Goal: Task Accomplishment & Management: Manage account settings

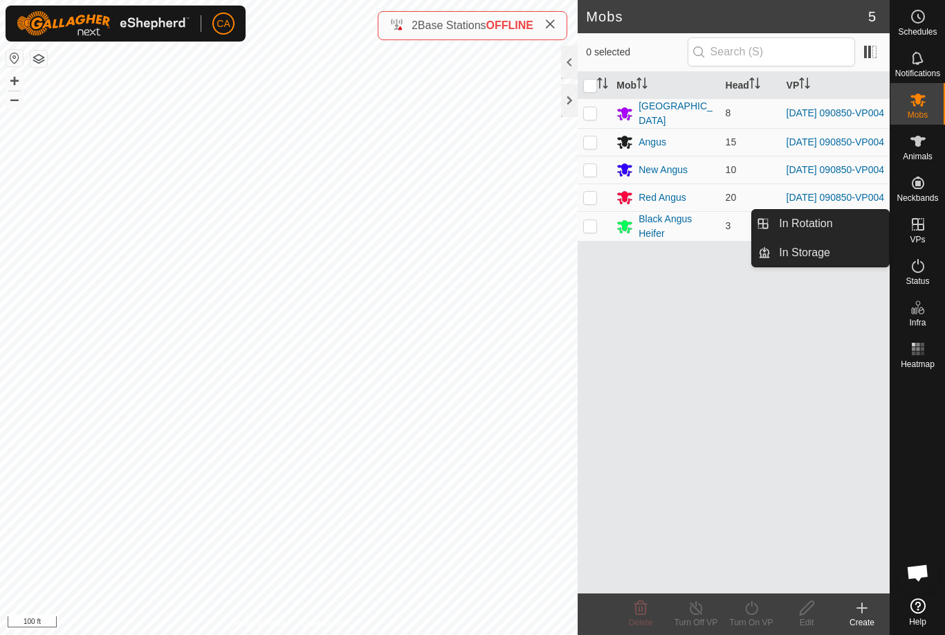
click at [843, 227] on link "In Rotation" at bounding box center [830, 224] width 118 height 28
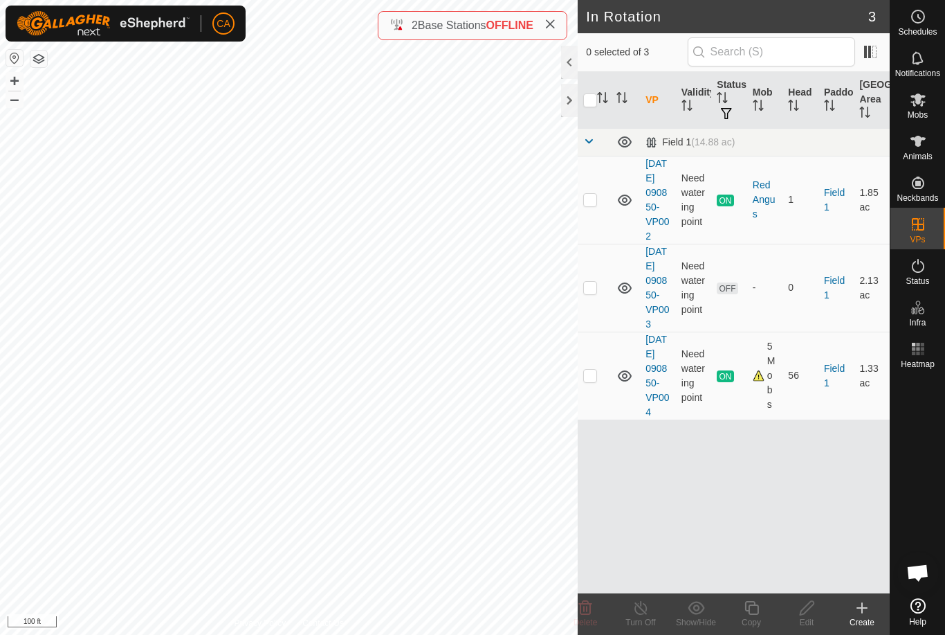
click at [591, 293] on p-checkbox at bounding box center [590, 287] width 14 height 11
click at [594, 621] on span "Delete" at bounding box center [586, 622] width 24 height 10
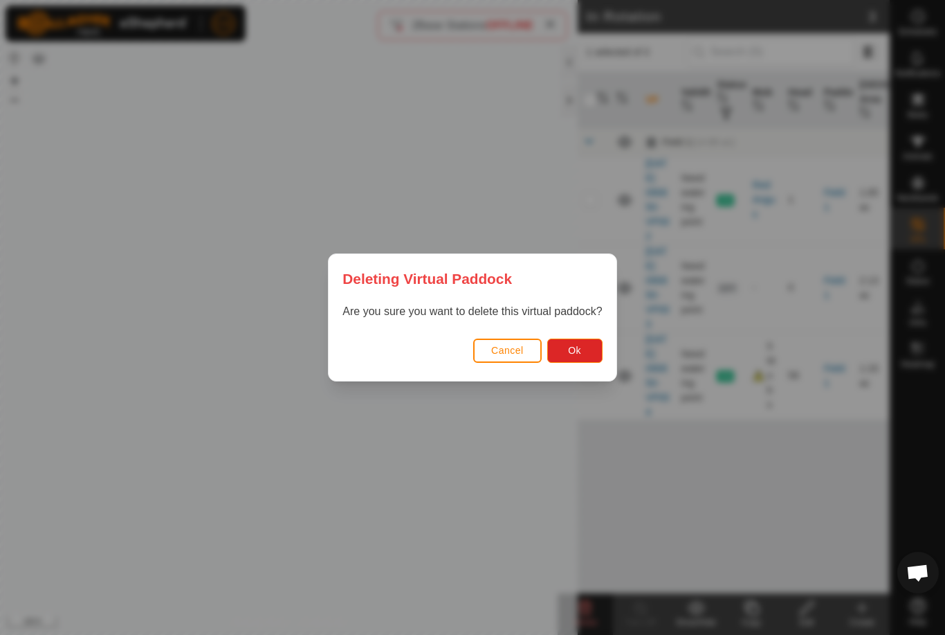
click at [581, 351] on span "Ok" at bounding box center [574, 350] width 13 height 11
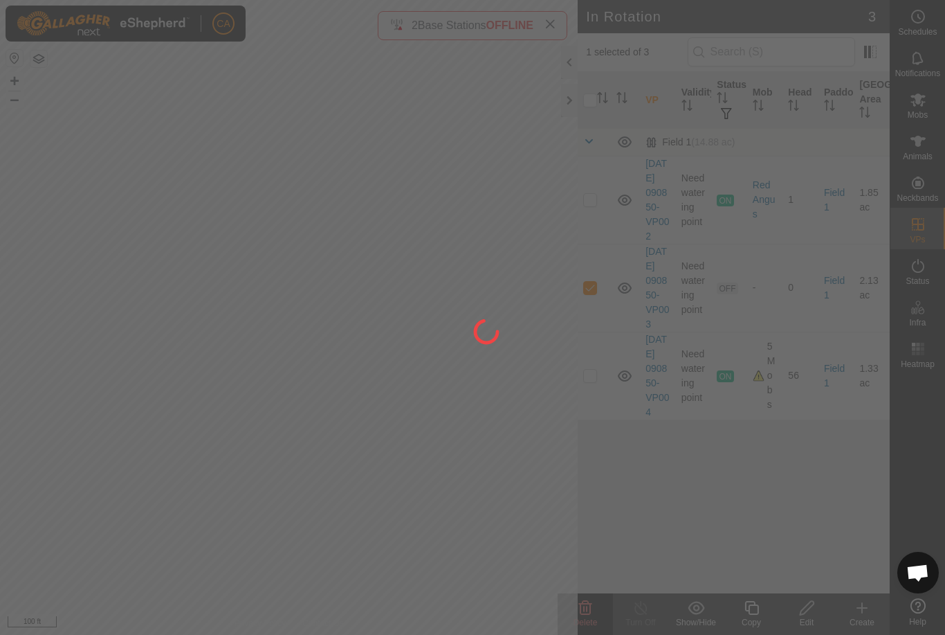
checkbox input "false"
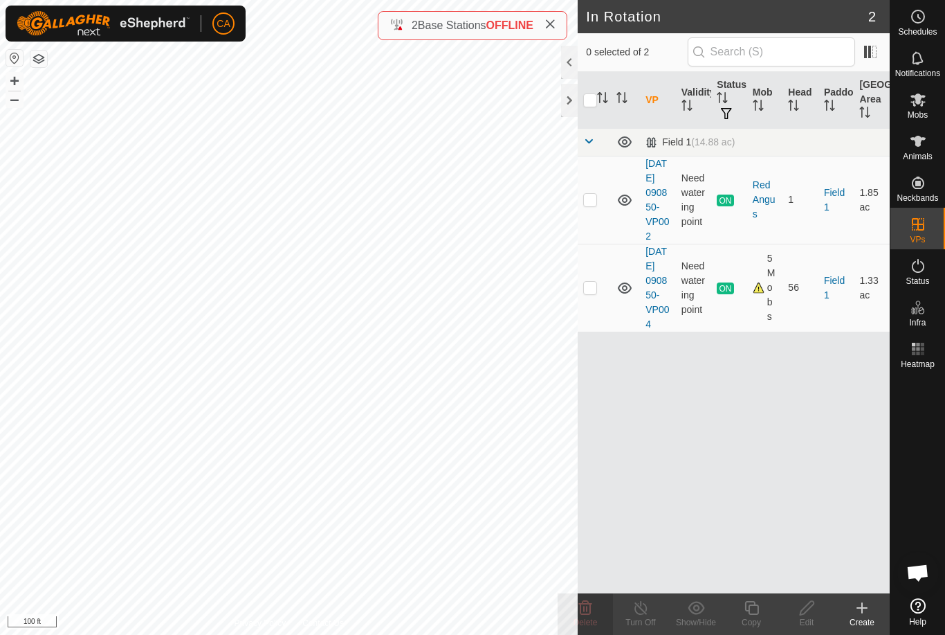
click at [597, 201] on p-checkbox at bounding box center [590, 199] width 14 height 11
checkbox input "true"
click at [588, 202] on p-checkbox at bounding box center [590, 199] width 14 height 11
checkbox input "false"
click at [599, 315] on td at bounding box center [594, 288] width 33 height 88
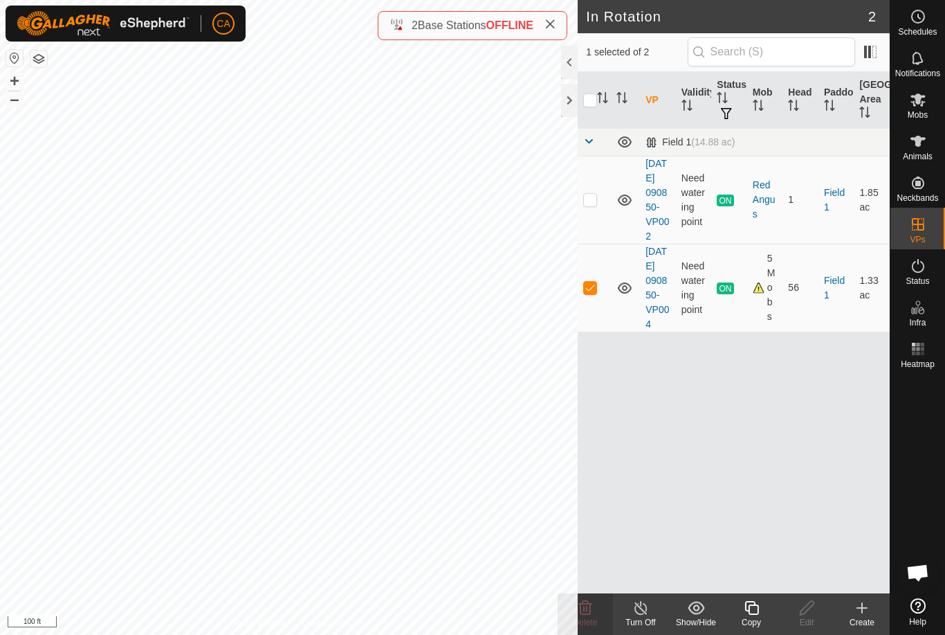
click at [593, 293] on p-checkbox at bounding box center [590, 287] width 14 height 11
checkbox input "false"
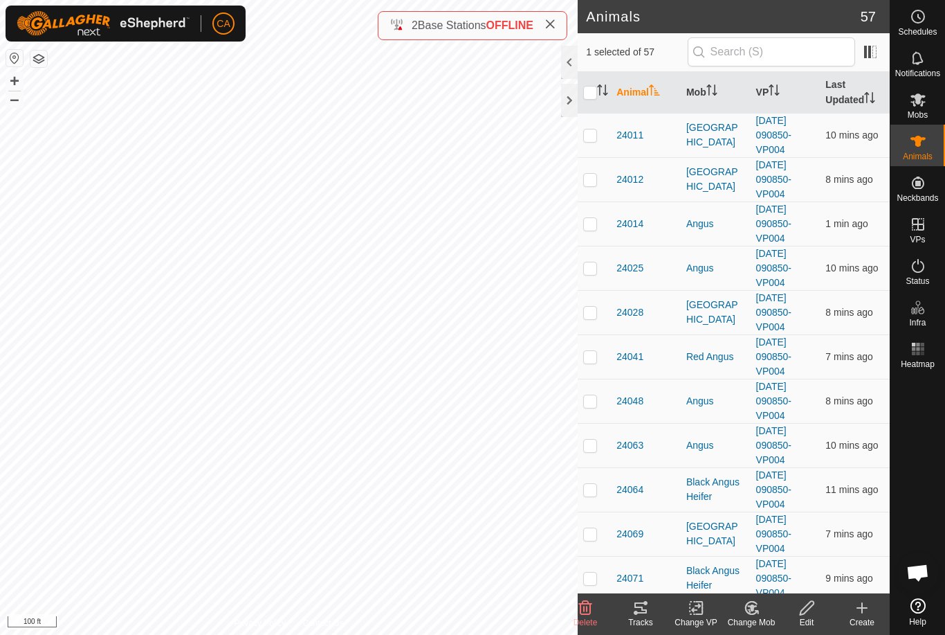
click at [866, 100] on th "Last Updated" at bounding box center [855, 93] width 70 height 42
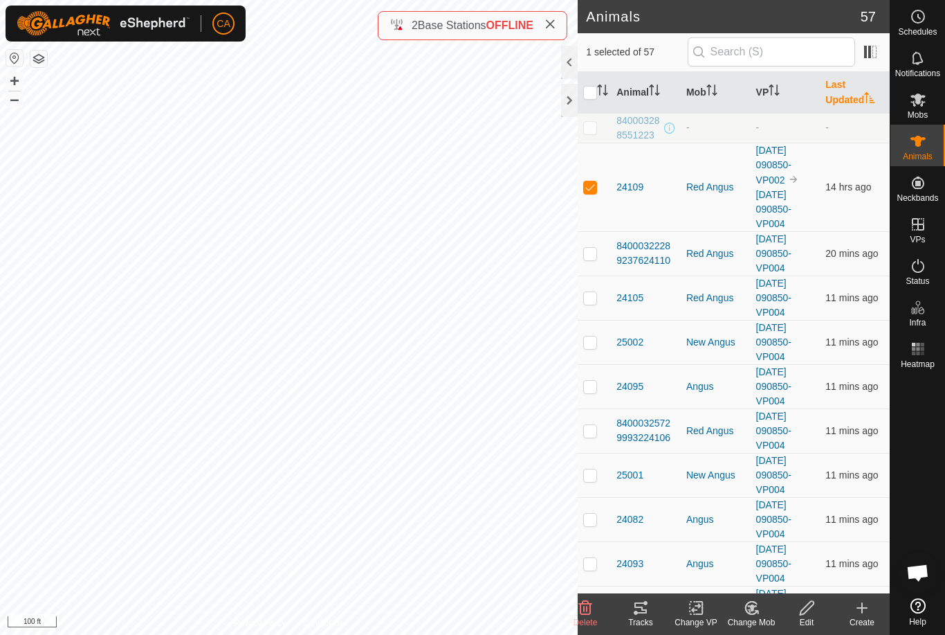
click at [700, 93] on th "Mob" at bounding box center [716, 93] width 70 height 42
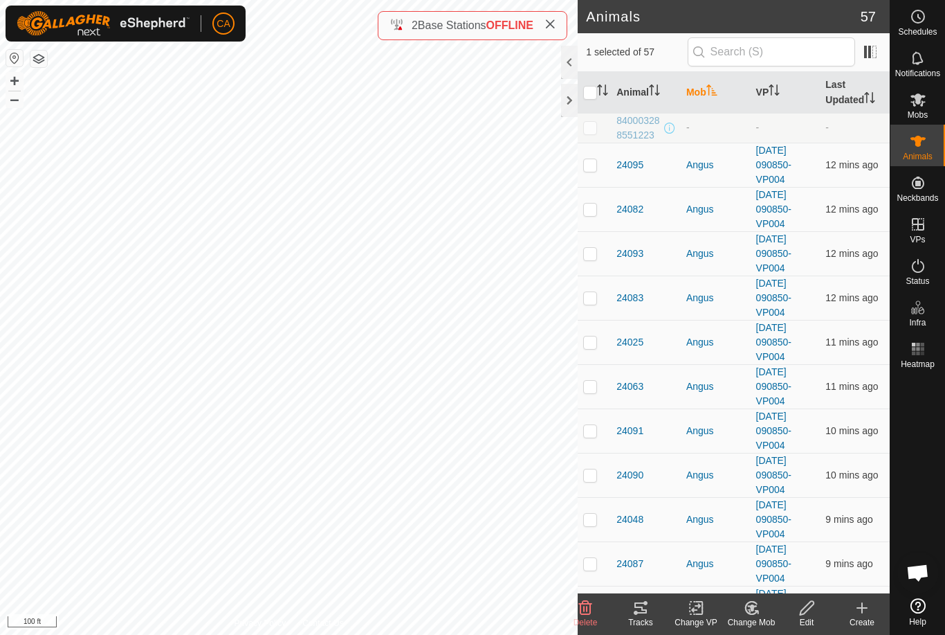
click at [863, 89] on th "Last Updated" at bounding box center [855, 93] width 70 height 42
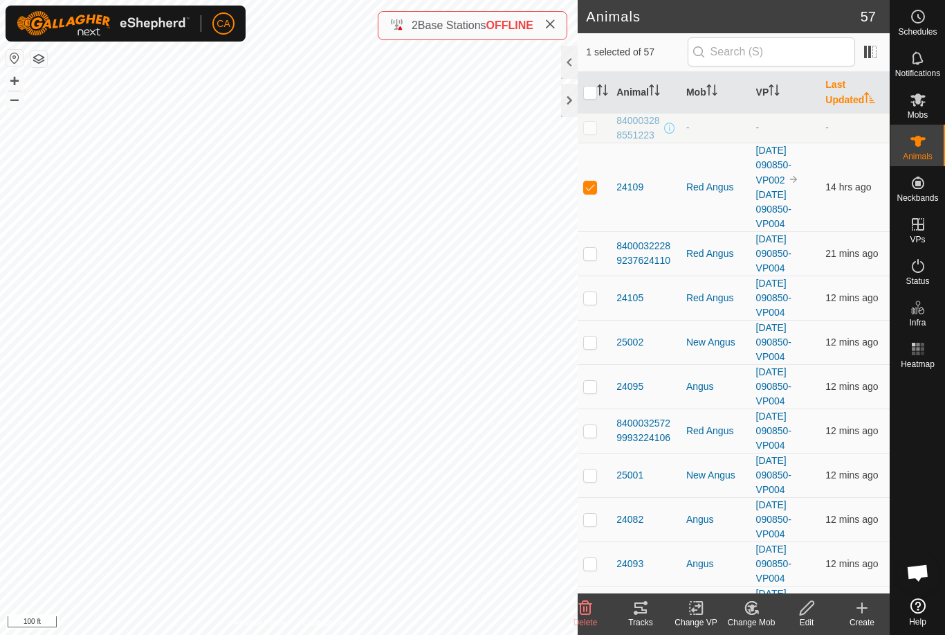
click at [845, 96] on th "Last Updated" at bounding box center [855, 93] width 70 height 42
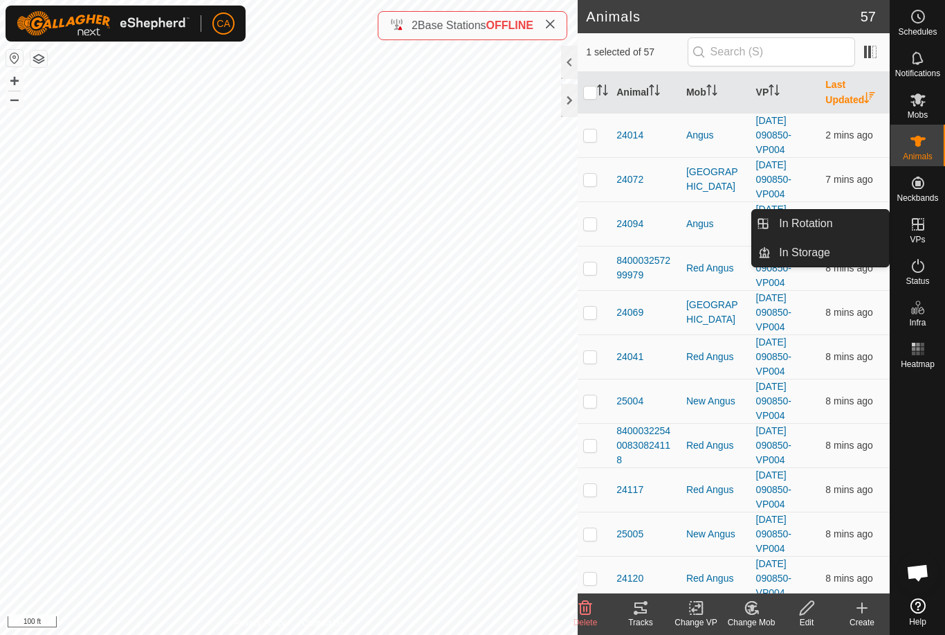
click at [844, 221] on link "In Rotation" at bounding box center [830, 224] width 118 height 28
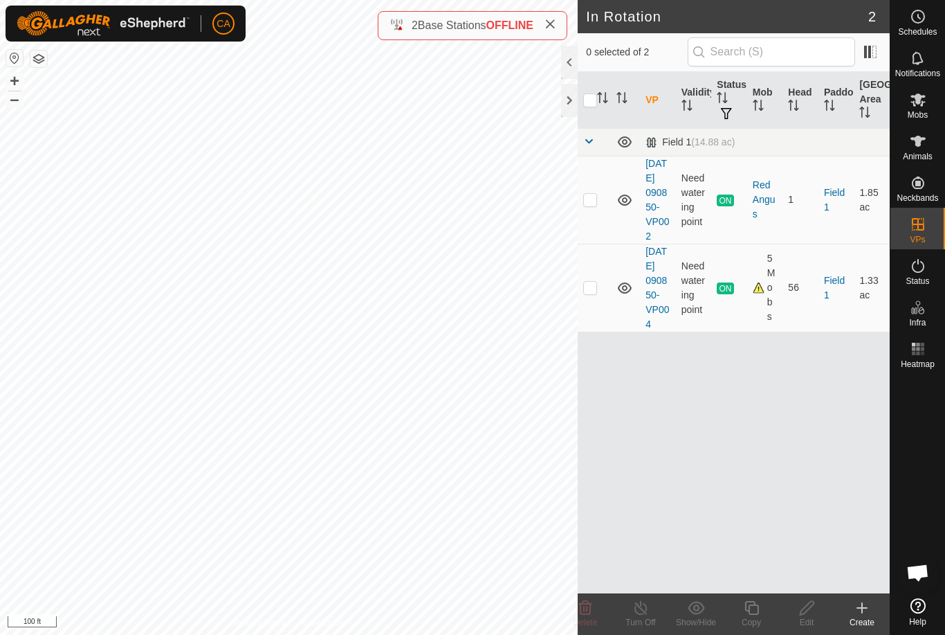
click at [594, 219] on td at bounding box center [594, 200] width 33 height 88
checkbox input "true"
click at [647, 608] on icon at bounding box center [641, 608] width 12 height 14
